Goal: Information Seeking & Learning: Learn about a topic

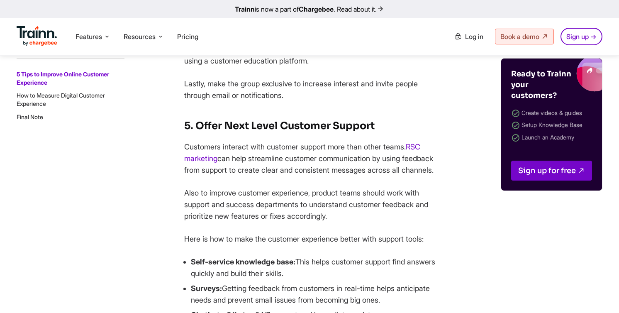
scroll to position [1714, 0]
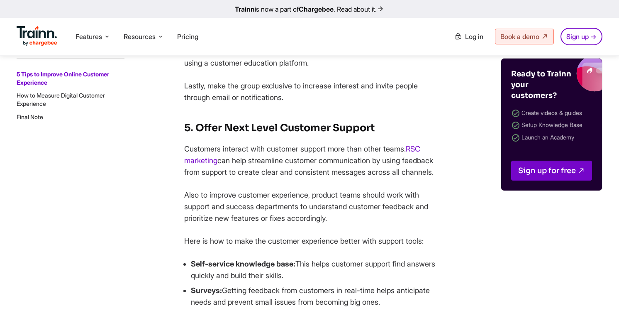
click at [313, 103] on p "Lastly, make the group exclusive to increase interest and invite people through…" at bounding box center [312, 91] width 257 height 23
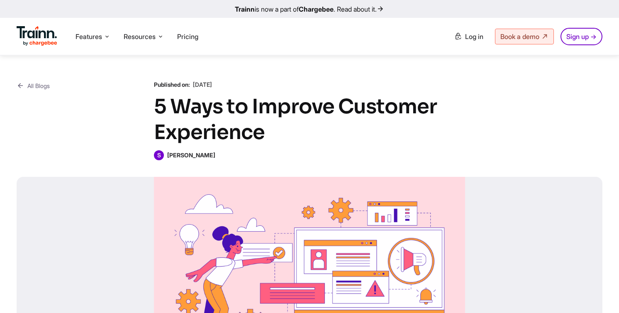
scroll to position [1714, 0]
